Goal: Subscribe to service/newsletter

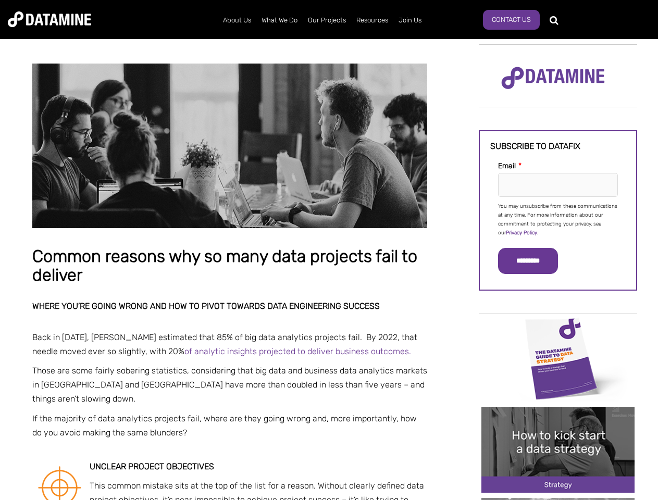
click at [558, 219] on p "You may unsubscribe from these communications at any time. For more information…" at bounding box center [558, 219] width 120 height 35
click at [534, 261] on input "*********" at bounding box center [528, 261] width 60 height 26
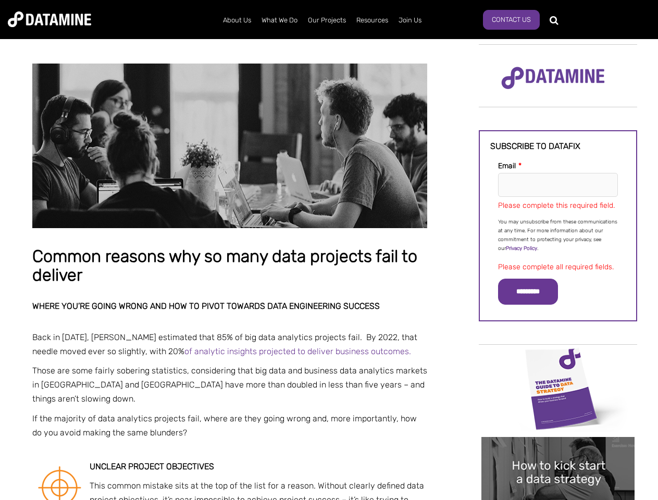
click at [558, 358] on img "Image grid with {{ image_count }} images." at bounding box center [557, 389] width 153 height 86
click at [558, 358] on div "✕" at bounding box center [329, 250] width 658 height 500
click at [558, 449] on div "✕" at bounding box center [329, 250] width 658 height 500
click at [558, 449] on img "Image grid with {{ image_count }} images." at bounding box center [557, 480] width 153 height 86
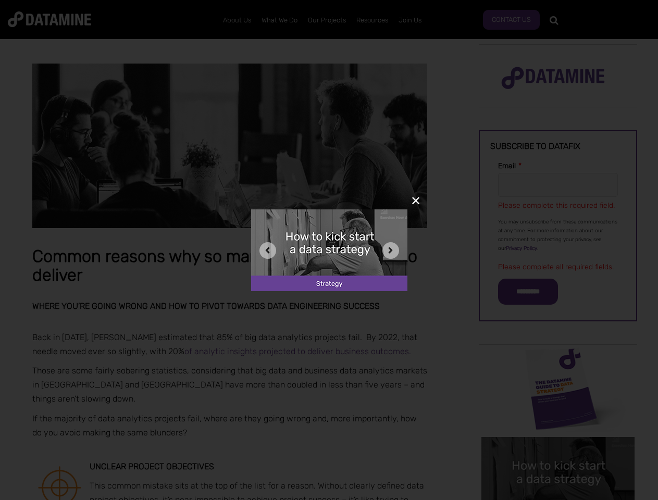
click at [558, 499] on div "✕" at bounding box center [329, 250] width 658 height 500
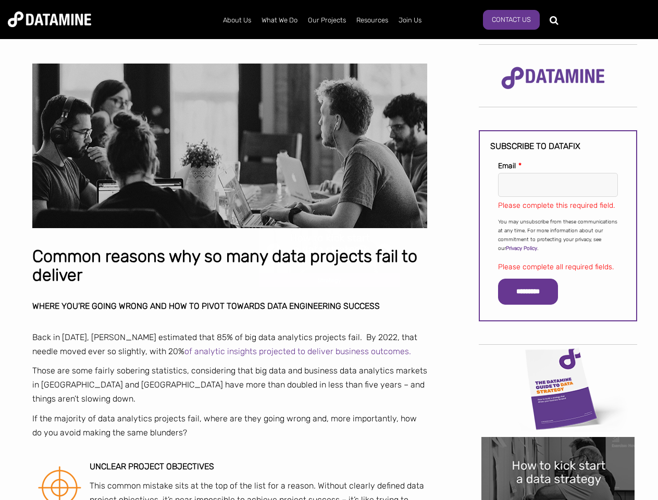
click at [558, 499] on div "✕" at bounding box center [329, 250] width 658 height 500
